Goal: Information Seeking & Learning: Find specific fact

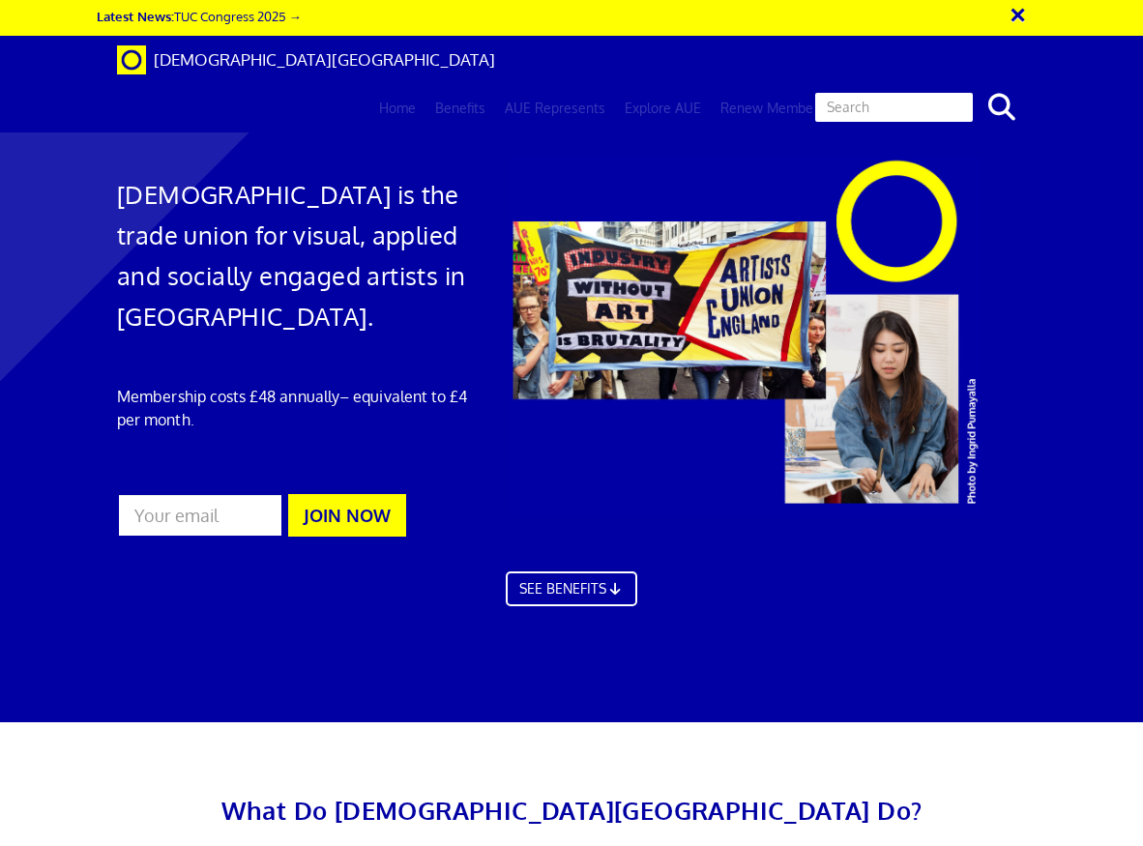
click at [916, 91] on input "text" at bounding box center [895, 107] width 162 height 33
type input "rates"
click at [972, 87] on button "search" at bounding box center [1001, 107] width 59 height 41
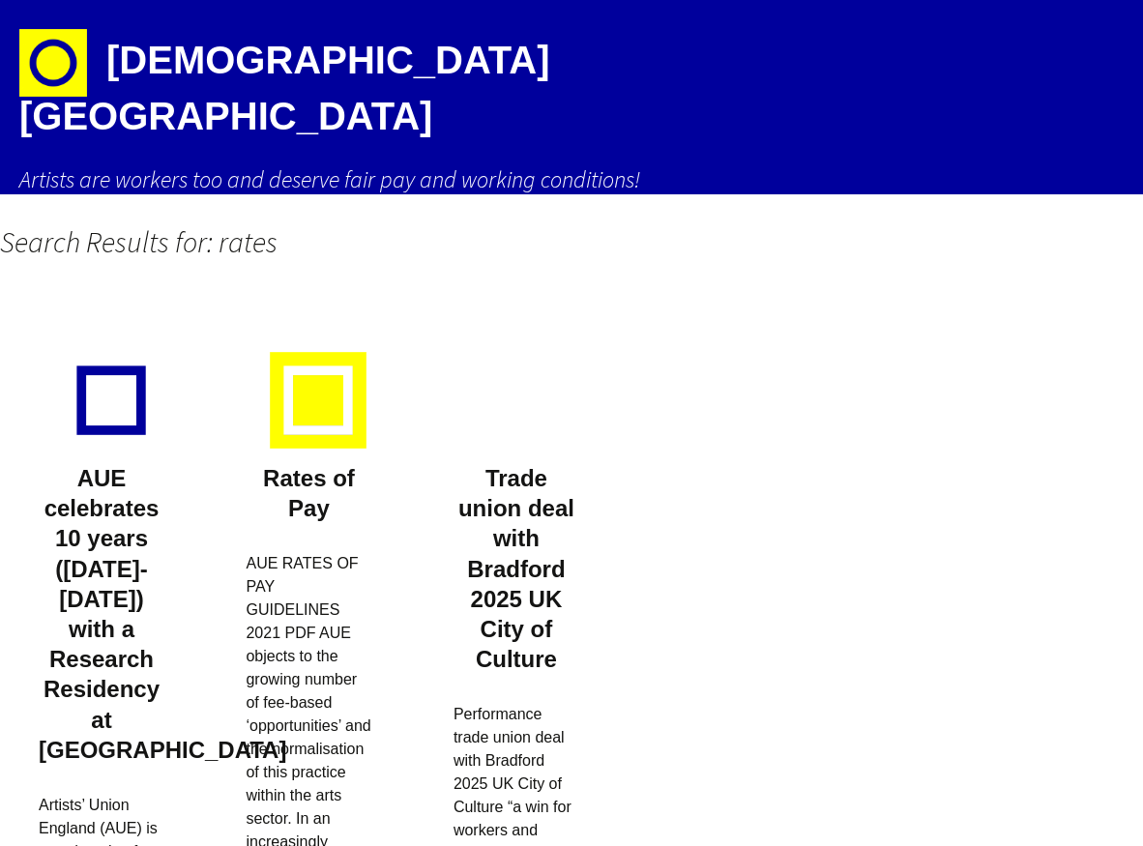
click at [324, 393] on div at bounding box center [318, 400] width 97 height 97
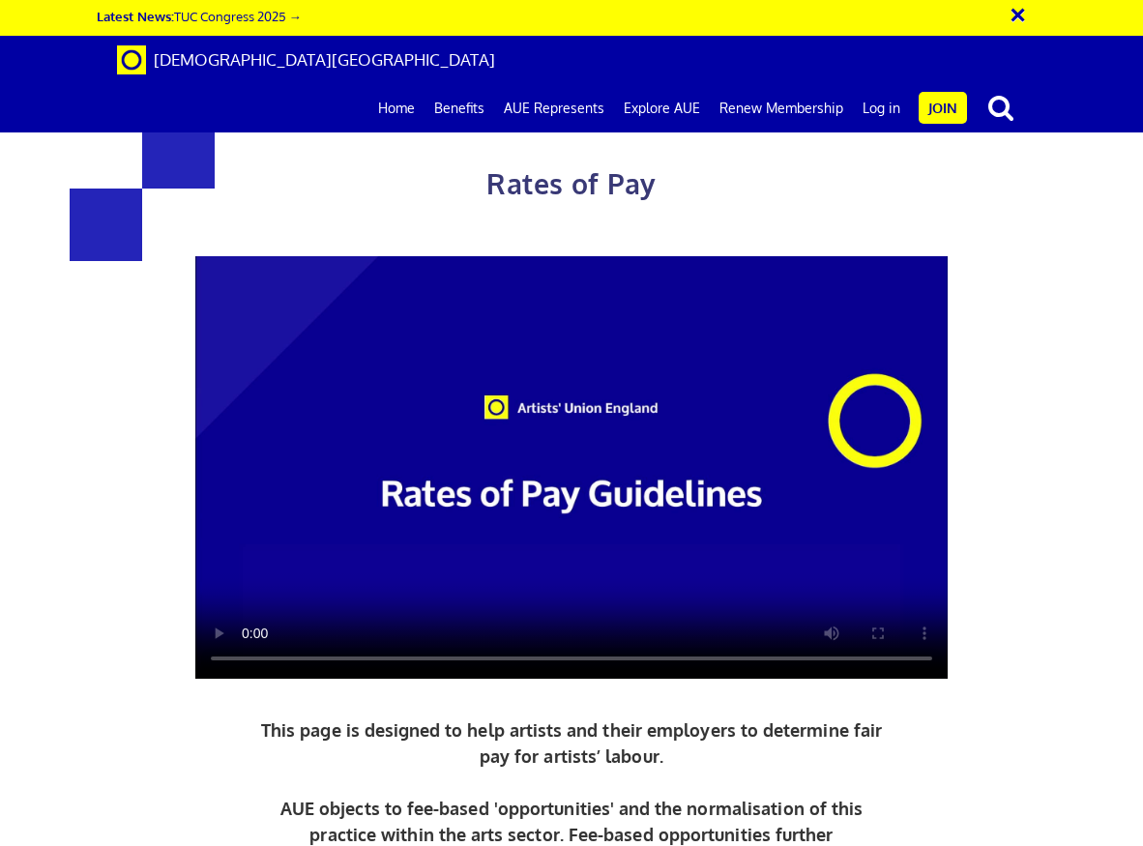
scroll to position [819, 0]
